Goal: Find specific page/section

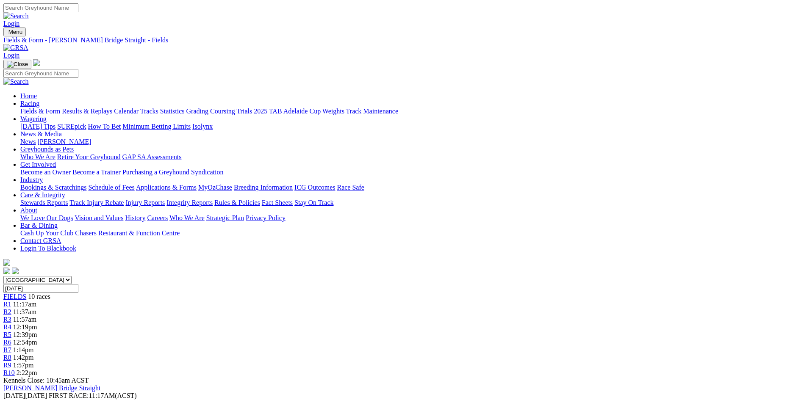
click at [28, 44] on img at bounding box center [15, 48] width 25 height 8
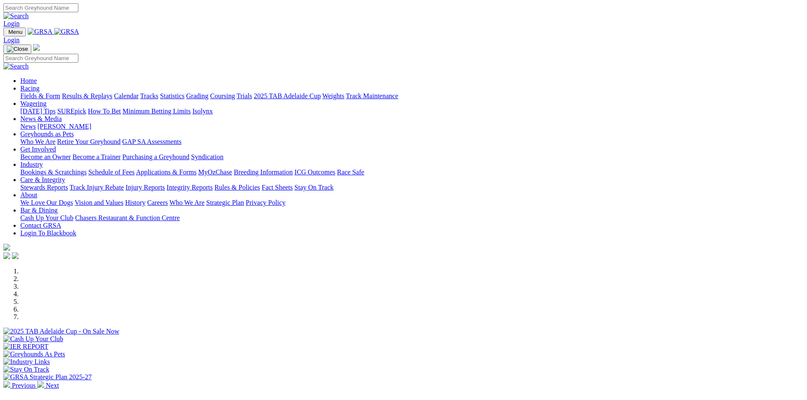
scroll to position [212, 0]
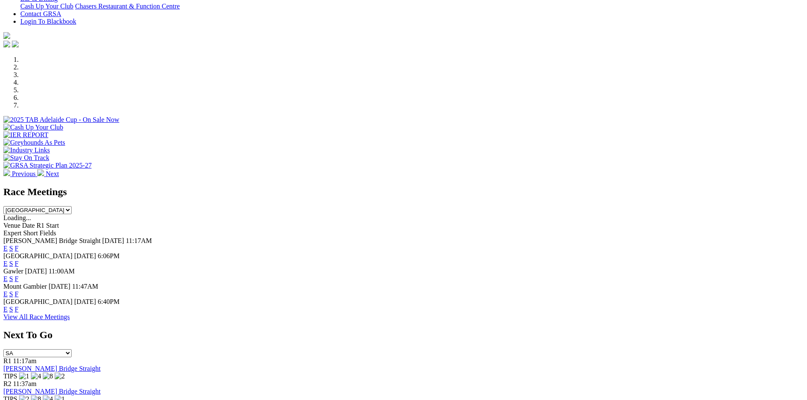
click at [19, 245] on link "F" at bounding box center [17, 248] width 4 height 7
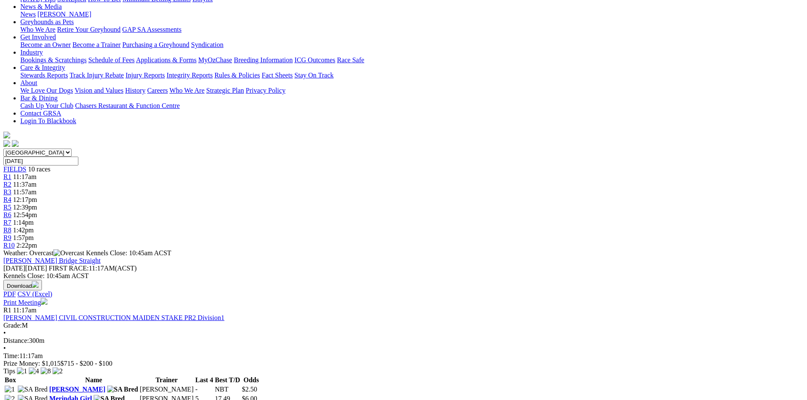
scroll to position [127, 0]
